Goal: Task Accomplishment & Management: Use online tool/utility

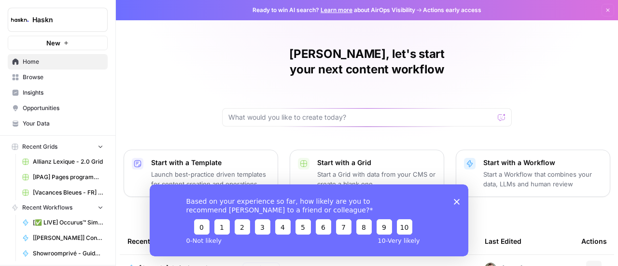
scroll to position [135, 0]
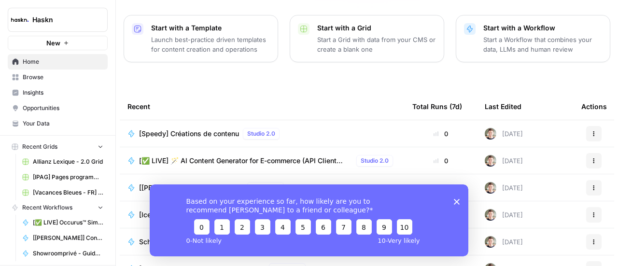
click at [456, 198] on icon "Close survey" at bounding box center [457, 201] width 6 height 6
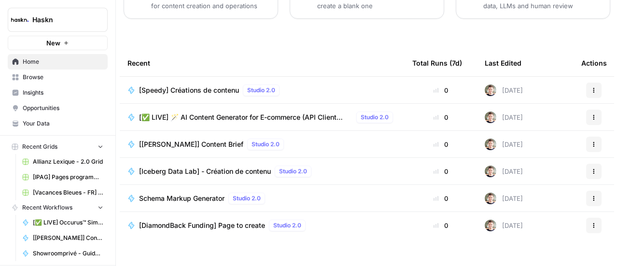
scroll to position [88, 0]
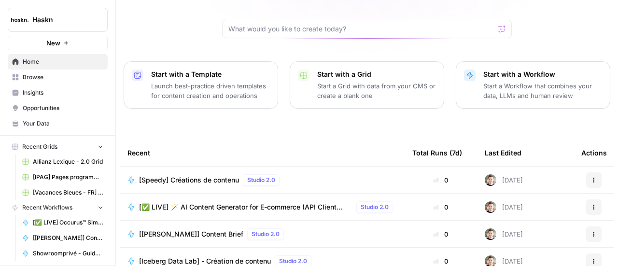
drag, startPoint x: 25, startPoint y: 81, endPoint x: 18, endPoint y: 74, distance: 9.2
click at [18, 74] on icon at bounding box center [15, 77] width 7 height 7
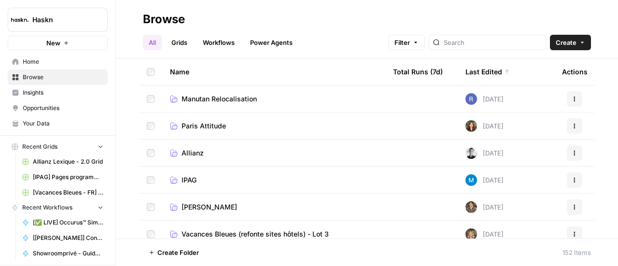
scroll to position [38, 0]
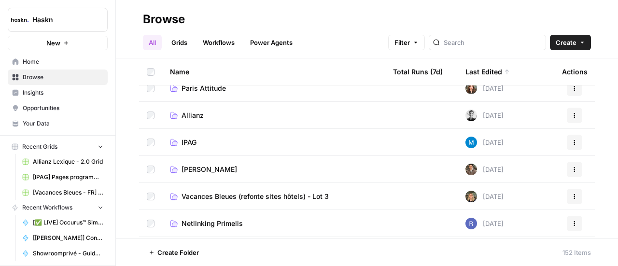
click at [195, 163] on td "[PERSON_NAME]" at bounding box center [273, 169] width 223 height 27
click at [193, 167] on span "[PERSON_NAME]" at bounding box center [210, 170] width 56 height 10
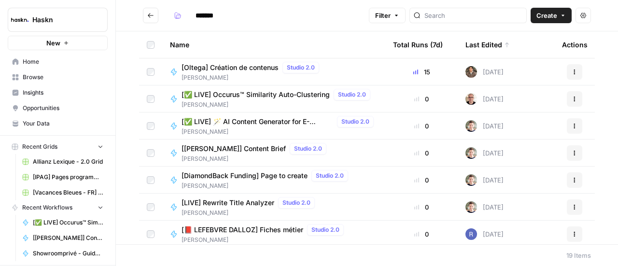
click at [292, 100] on div "[✅ LIVE] Occurus™ Similarity Auto-Clustering Studio 2.0" at bounding box center [278, 95] width 193 height 12
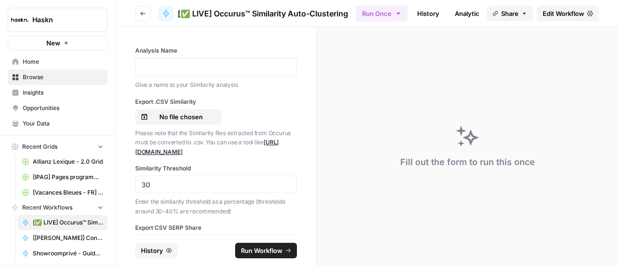
click at [563, 15] on span "Edit Workflow" at bounding box center [564, 14] width 42 height 10
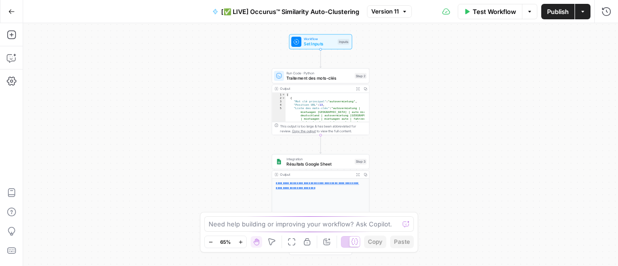
click at [496, 13] on span "Test Workflow" at bounding box center [494, 12] width 43 height 10
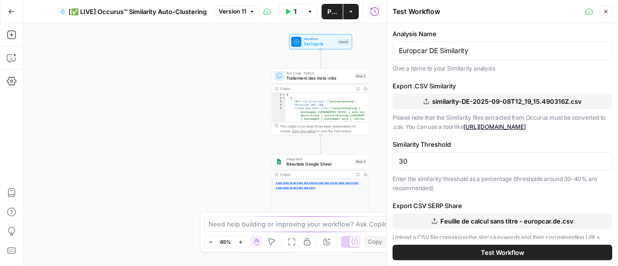
scroll to position [9, 0]
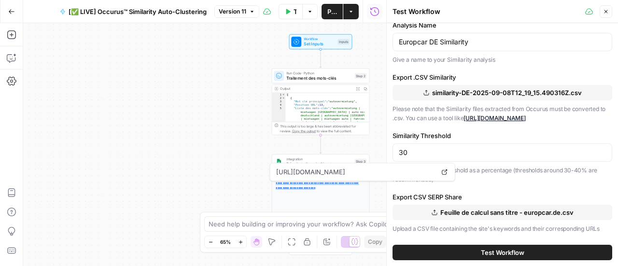
click at [325, 186] on link "**********" at bounding box center [317, 185] width 83 height 7
click at [14, 5] on button "Go Back" at bounding box center [11, 11] width 17 height 17
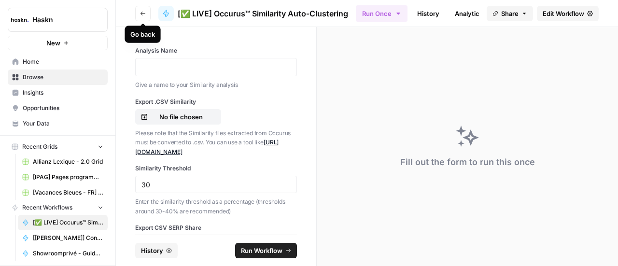
click at [148, 13] on button "Go back" at bounding box center [142, 13] width 15 height 15
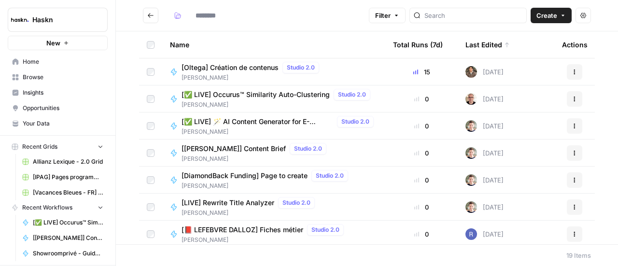
type input "*******"
click at [251, 68] on span "[Oltega] Création de contenus" at bounding box center [230, 68] width 97 height 10
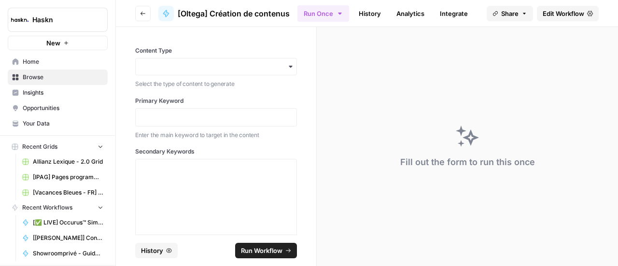
click at [548, 14] on span "Edit Workflow" at bounding box center [564, 14] width 42 height 10
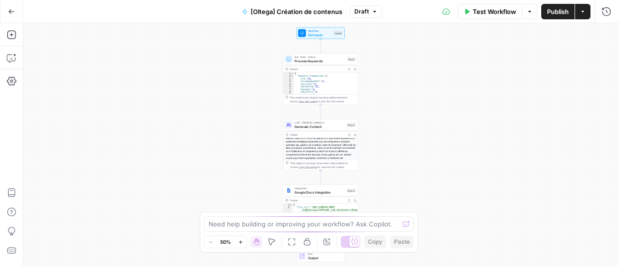
scroll to position [8, 0]
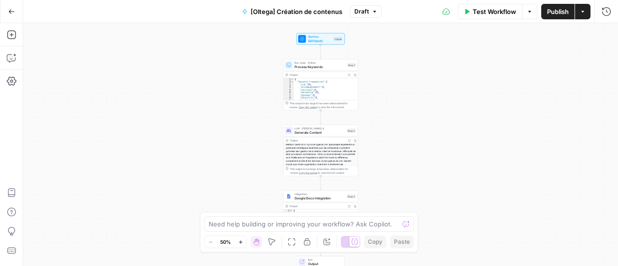
click at [13, 13] on icon "button" at bounding box center [11, 11] width 7 height 7
